Goal: Information Seeking & Learning: Learn about a topic

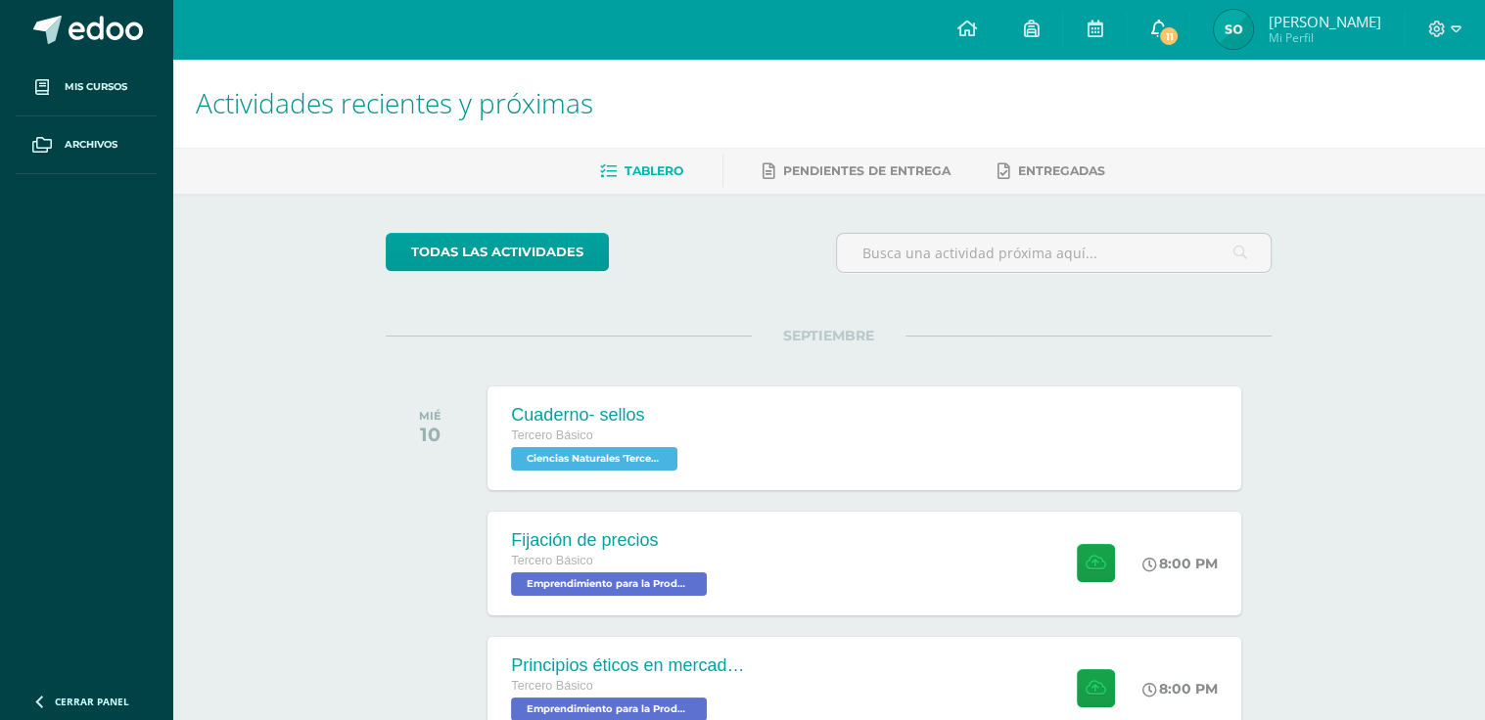
click at [1189, 25] on link "11" at bounding box center [1157, 29] width 63 height 59
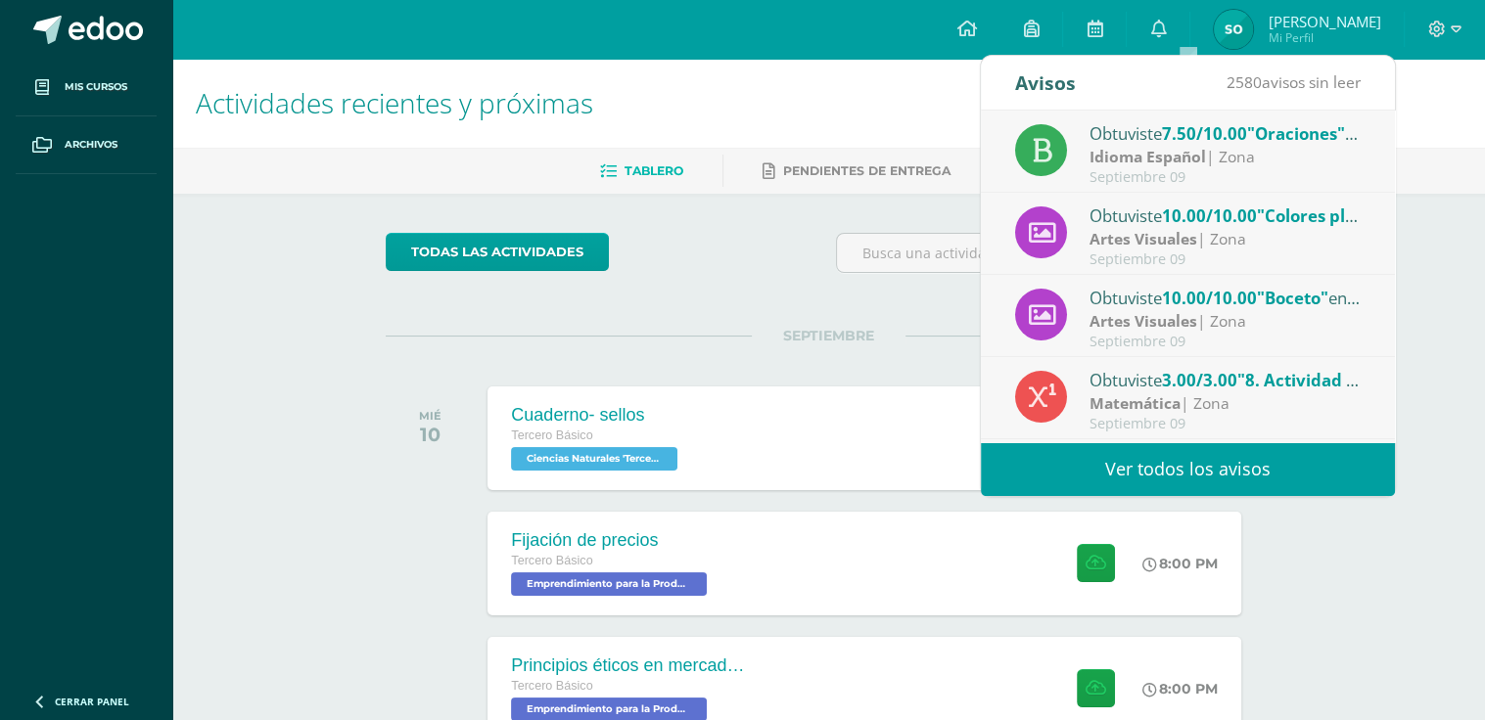
click at [831, 136] on h1 "Actividades recientes y próximas" at bounding box center [828, 103] width 1265 height 89
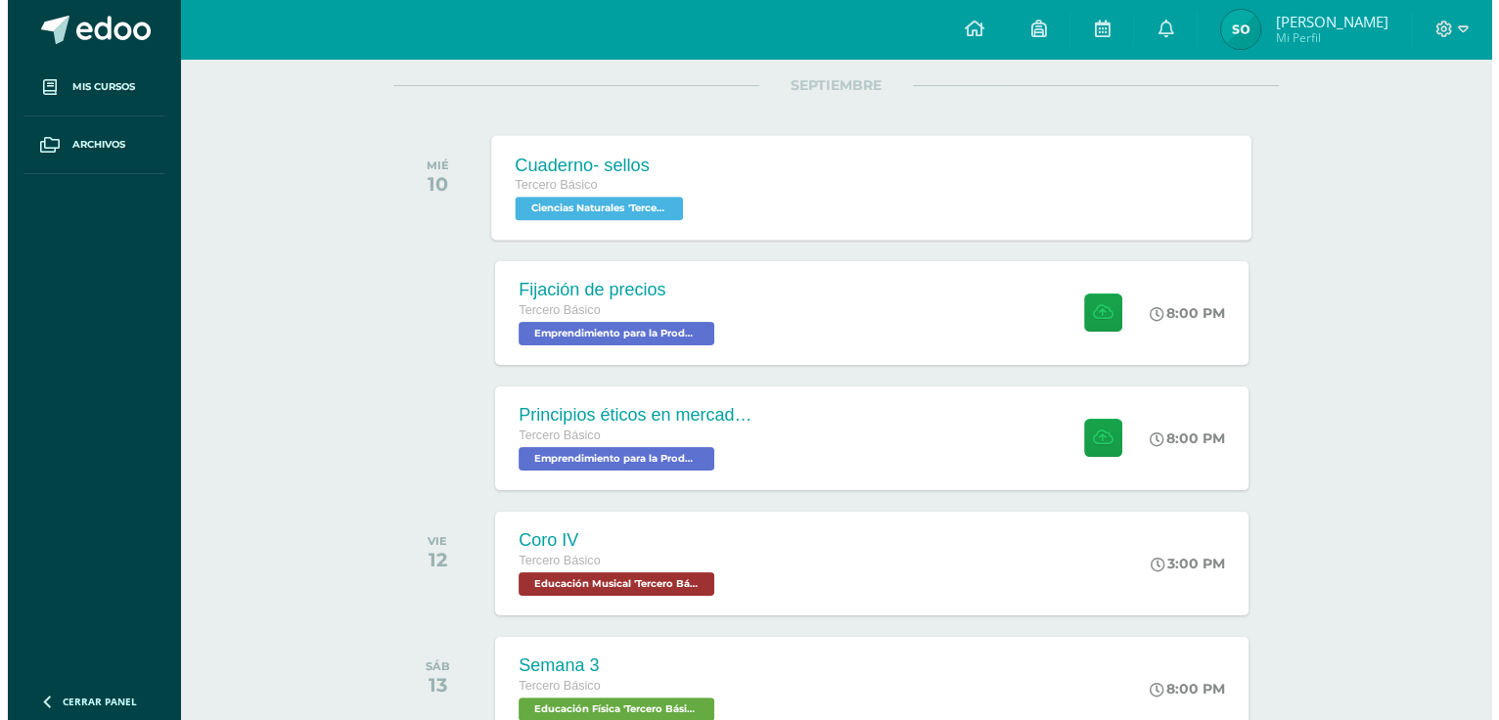
scroll to position [301, 0]
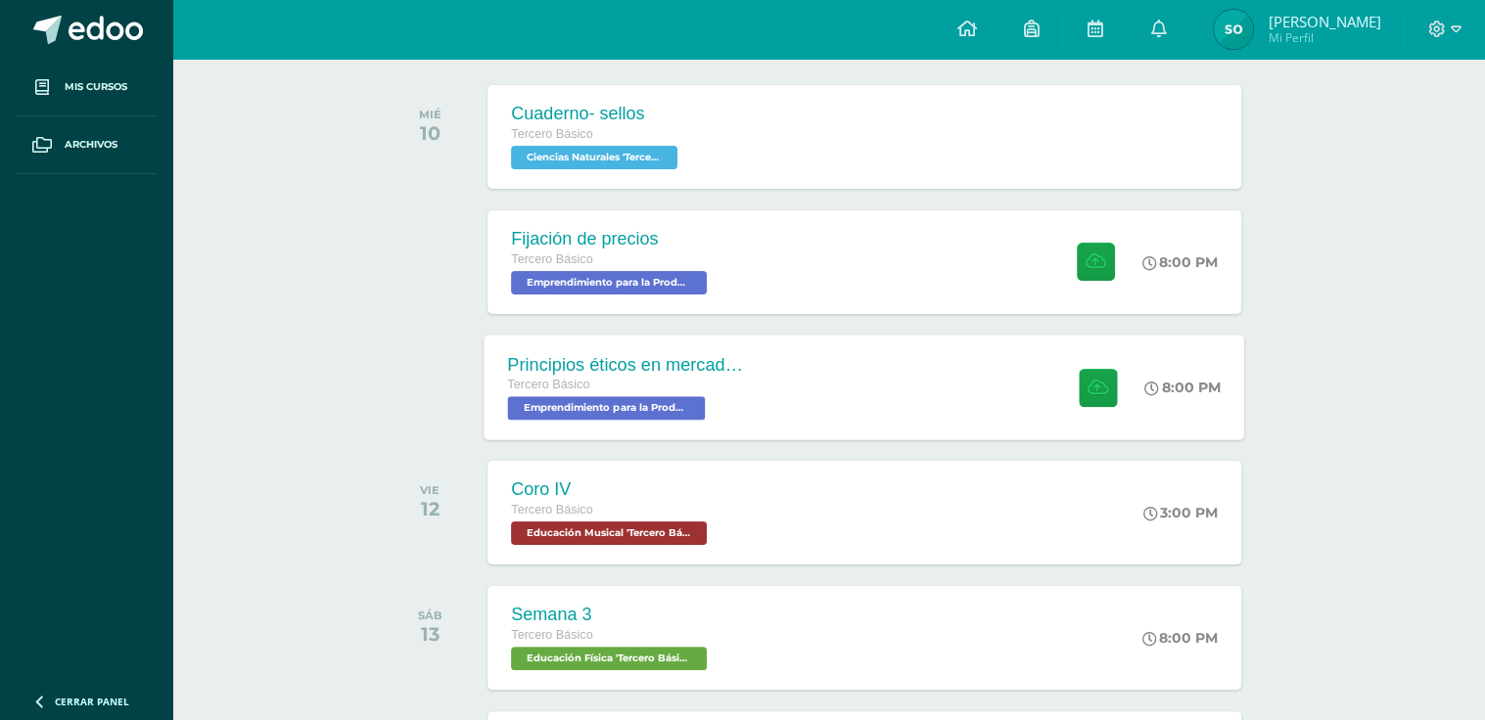
click at [701, 370] on div "Principios éticos en mercadotecnia y publicidad" at bounding box center [626, 364] width 237 height 21
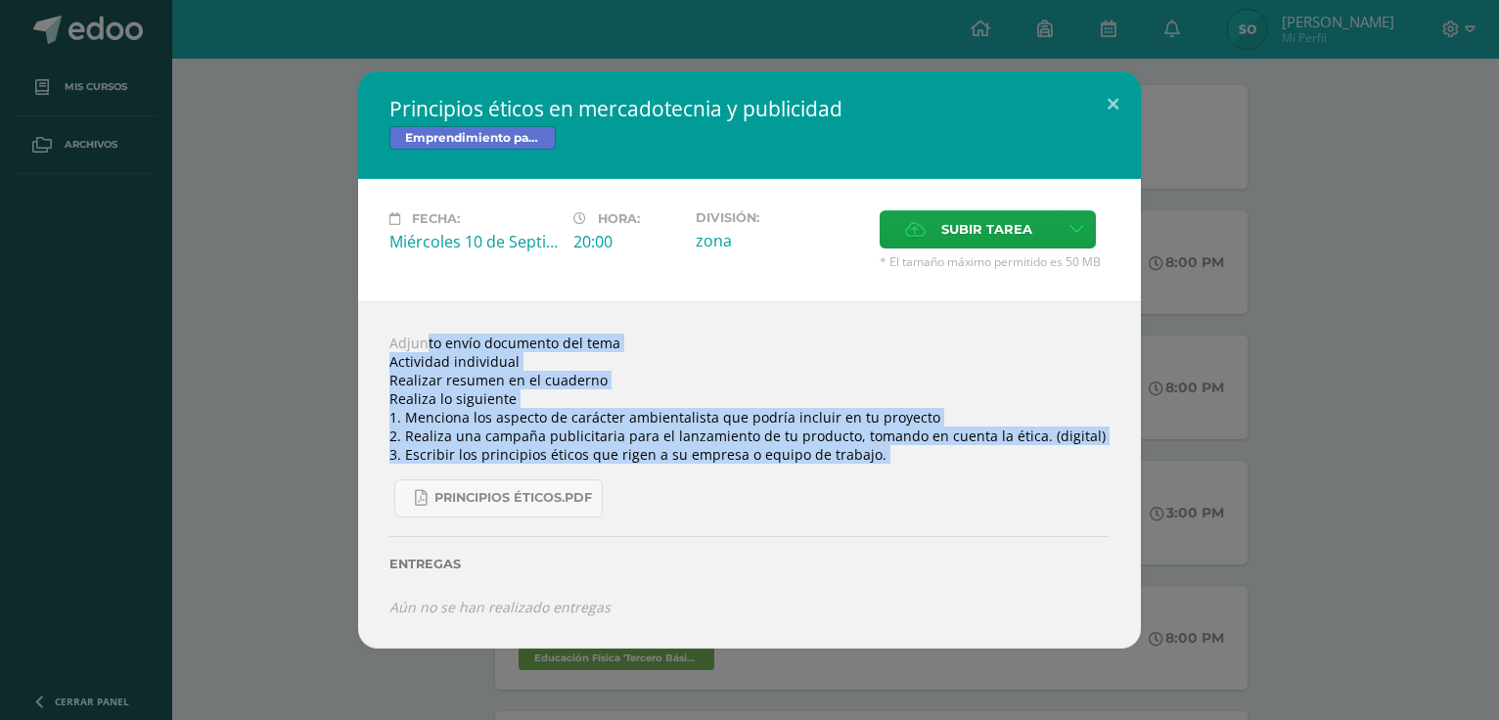
drag, startPoint x: 376, startPoint y: 342, endPoint x: 935, endPoint y: 481, distance: 576.1
click at [935, 481] on div "Adjunto envío documento del tema Actividad individual Realizar resumen en el cu…" at bounding box center [749, 474] width 783 height 347
copy div "Adjunto envío documento del tema Actividad individual Realizar resumen en el cu…"
click at [462, 504] on span "Principios éticos.pdf" at bounding box center [514, 498] width 158 height 16
